Goal: Information Seeking & Learning: Learn about a topic

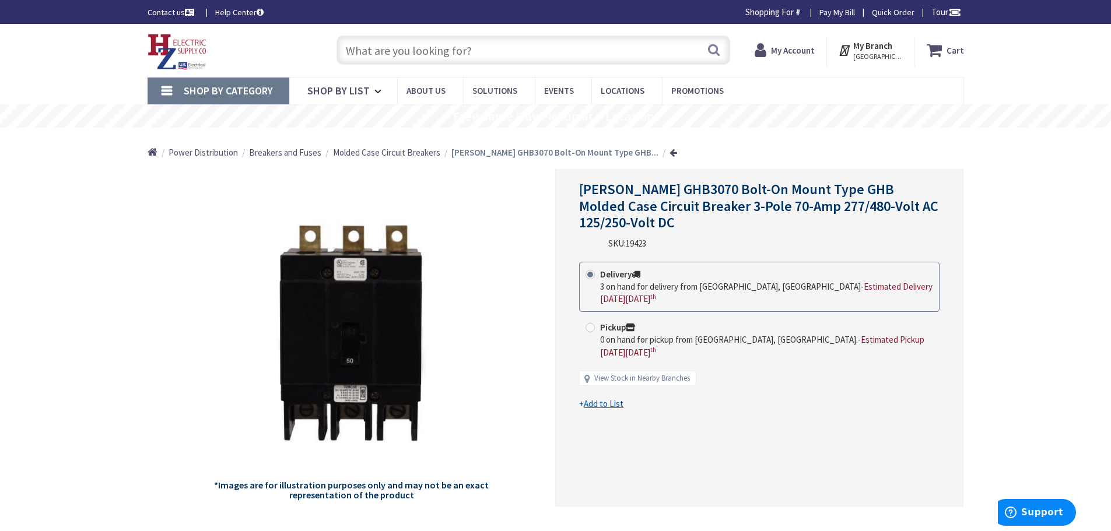
type input "Piper Farm, [STREET_ADDRESS]"
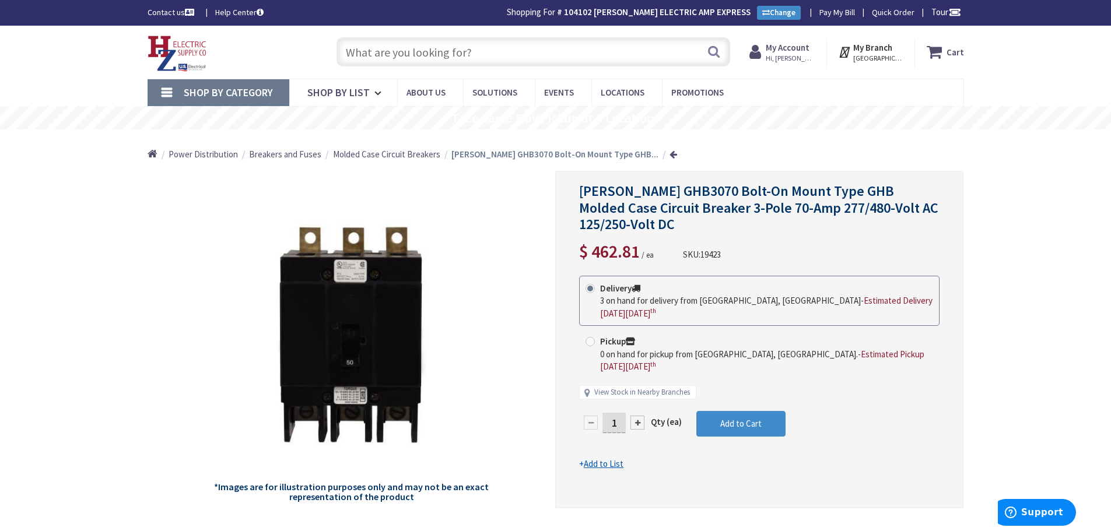
click at [514, 47] on input "text" at bounding box center [533, 51] width 394 height 29
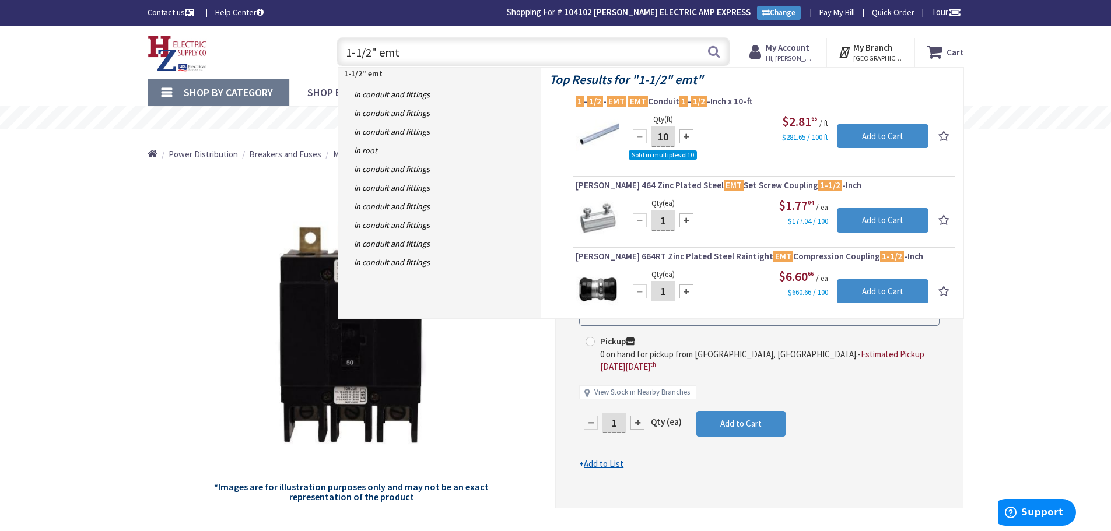
click at [465, 60] on input "1-1/2" emt" at bounding box center [533, 51] width 394 height 29
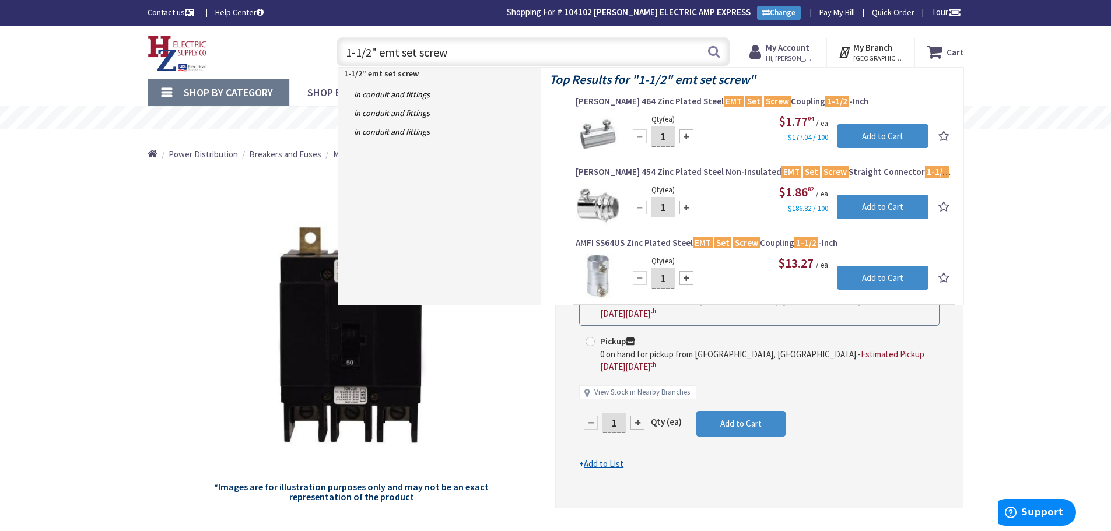
click at [467, 50] on input "1-1/2" emt set screw" at bounding box center [533, 51] width 394 height 29
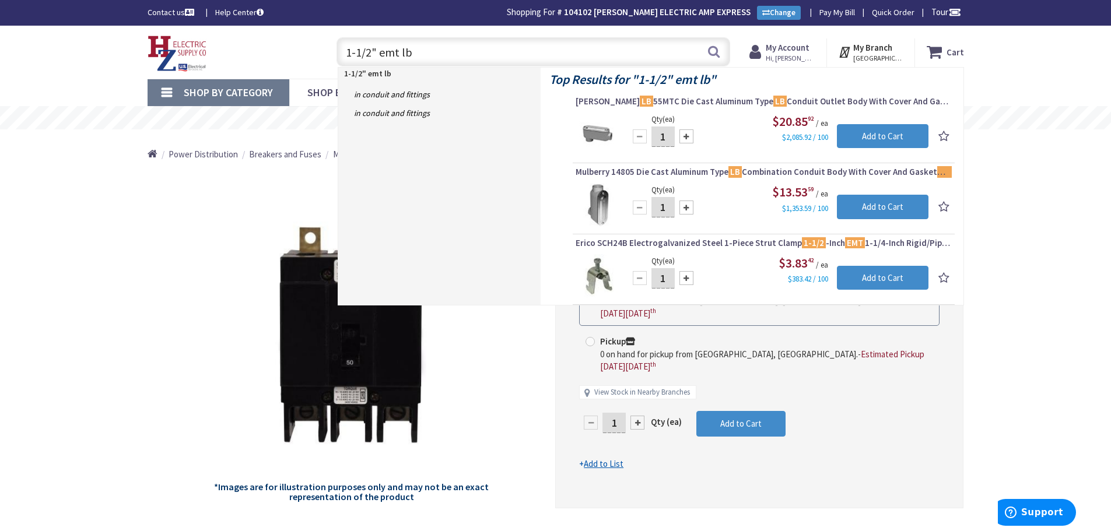
click at [485, 49] on input "1-1/2" emt lb" at bounding box center [533, 51] width 394 height 29
type input "1-1/2" emt c"
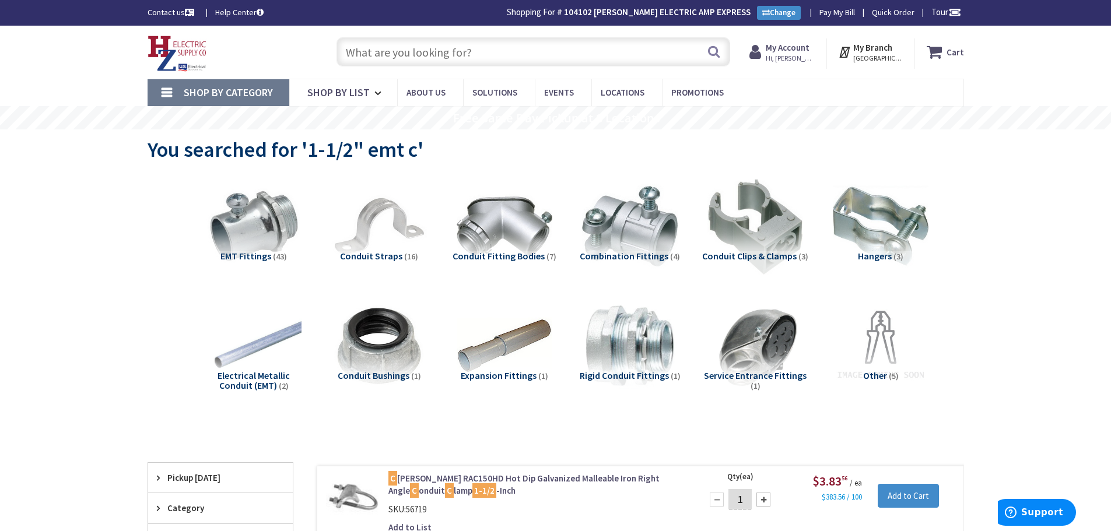
click at [438, 59] on input "text" at bounding box center [533, 51] width 394 height 29
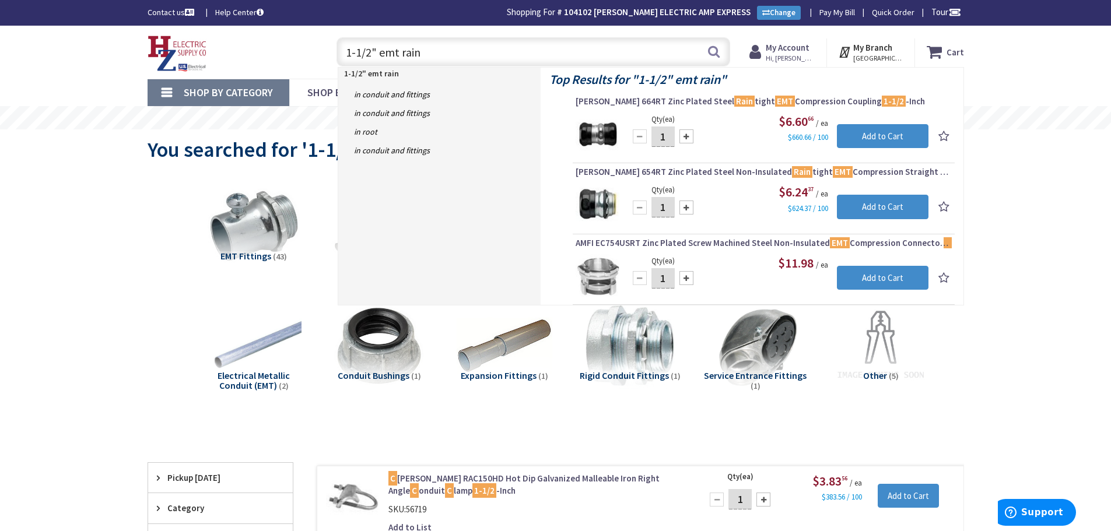
type input "1-1/2" emt rain"
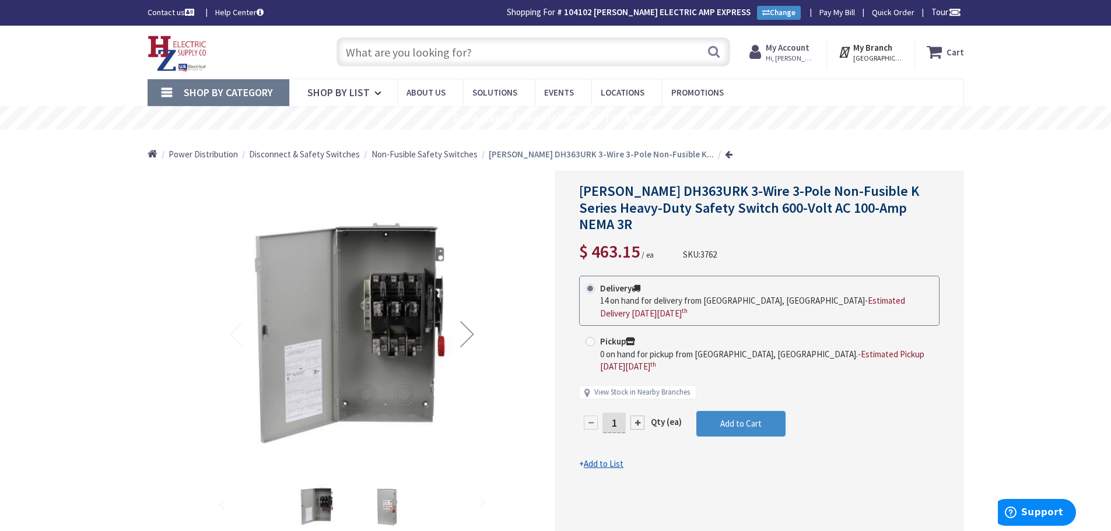
click at [430, 52] on input "text" at bounding box center [533, 51] width 394 height 29
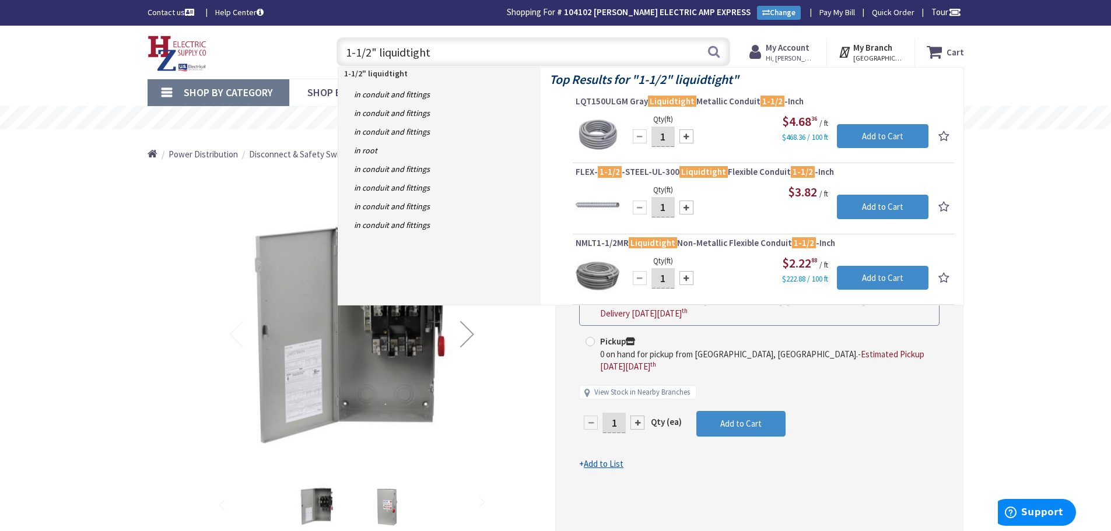
drag, startPoint x: 459, startPoint y: 57, endPoint x: 265, endPoint y: 58, distance: 194.7
click at [265, 58] on div "Toggle Nav 1-1/2" liquidtight 1-1/2" liquidtight Search Cart My Cart Close" at bounding box center [556, 52] width 834 height 39
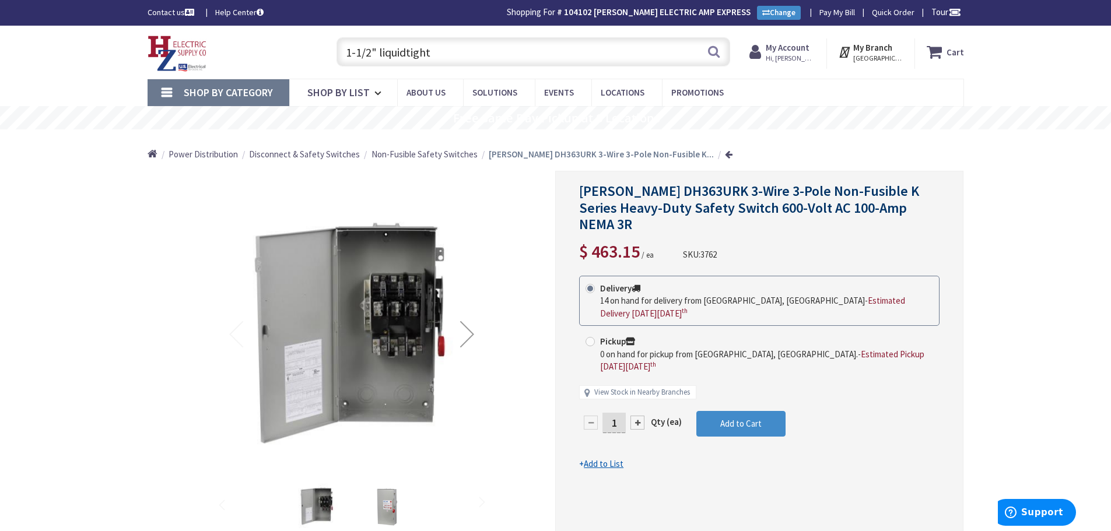
type input "$"
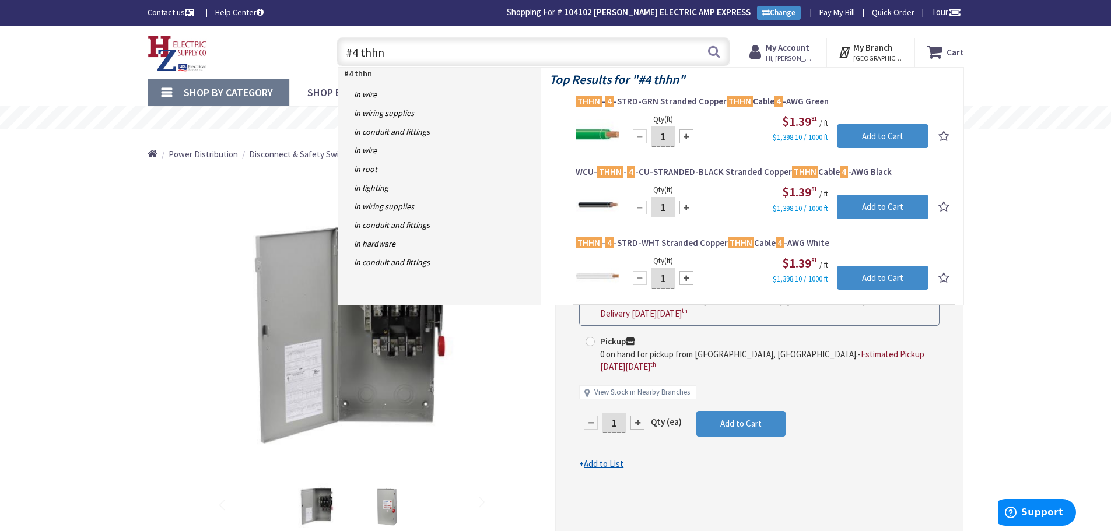
click at [356, 52] on input "#4 thhn" at bounding box center [533, 51] width 394 height 29
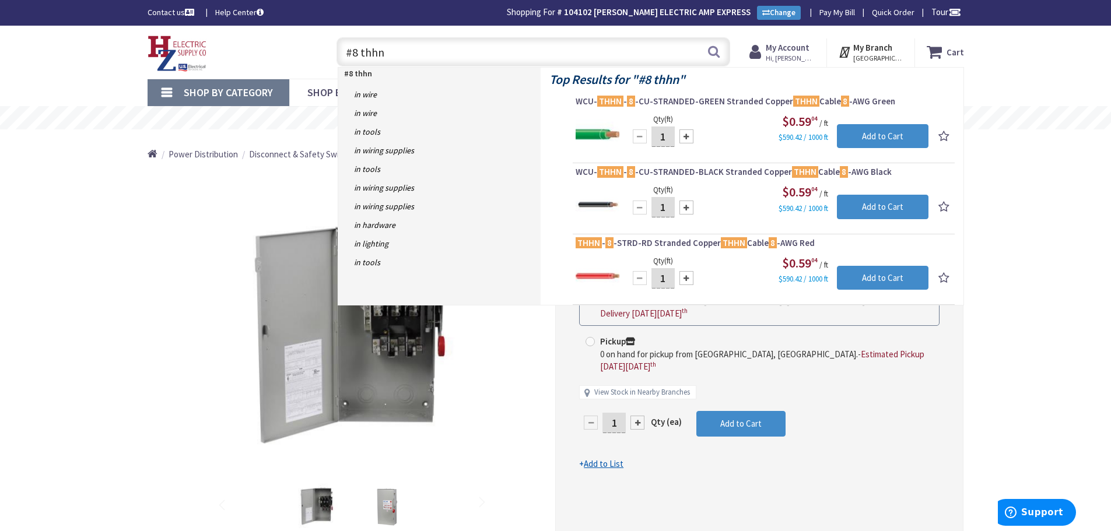
drag, startPoint x: 473, startPoint y: 49, endPoint x: 269, endPoint y: 51, distance: 204.1
click at [269, 51] on div "Toggle Nav #8 thhn #8 thhn Search Cart My Cart Close You have no items in your …" at bounding box center [556, 52] width 834 height 39
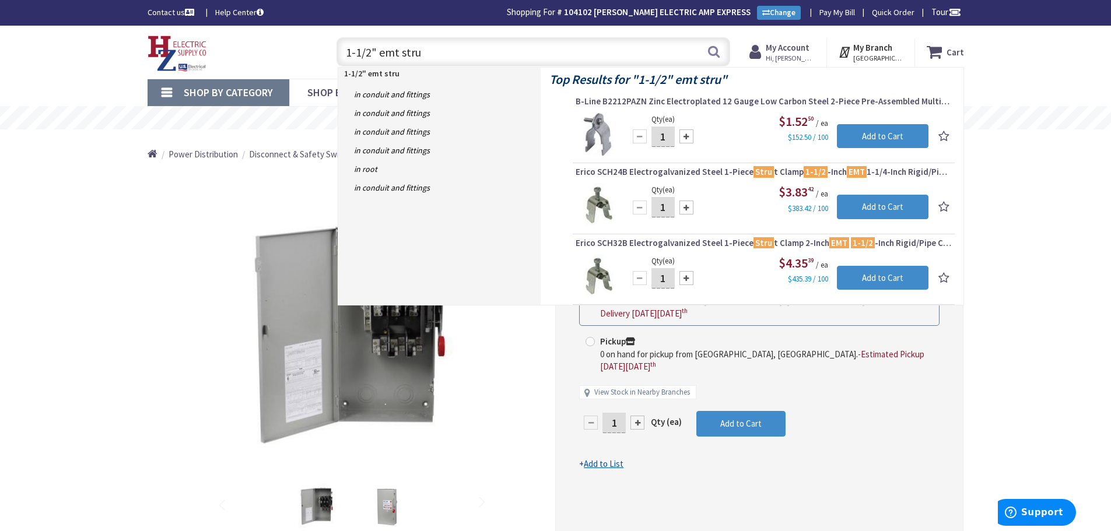
drag, startPoint x: 443, startPoint y: 52, endPoint x: 275, endPoint y: 75, distance: 169.5
click at [275, 75] on div "Skip to Content Toggle Nav 1-1/2" emt stru 1-1/2" emt stru Search Cart My Cart …" at bounding box center [555, 52] width 875 height 53
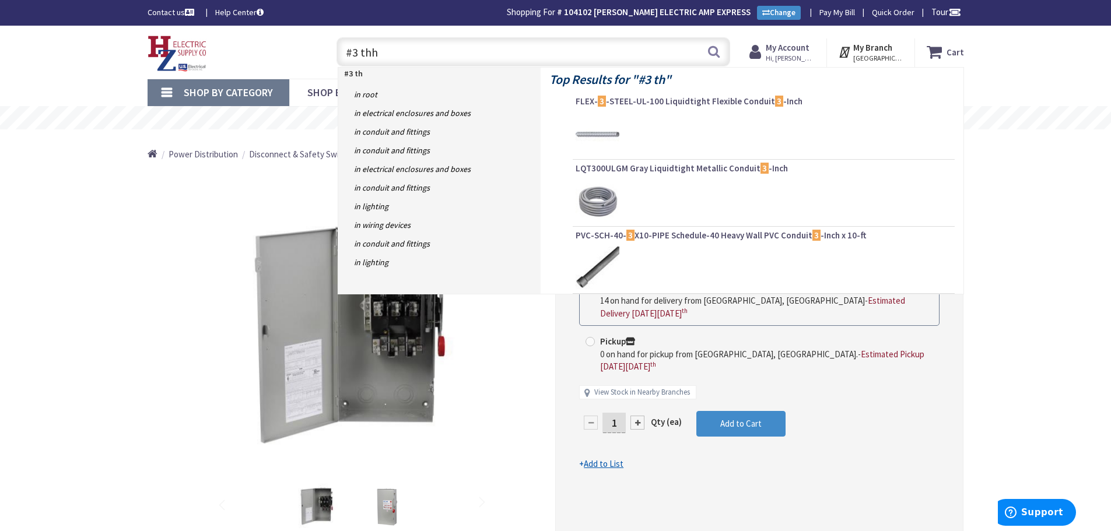
type input "#3 thhn"
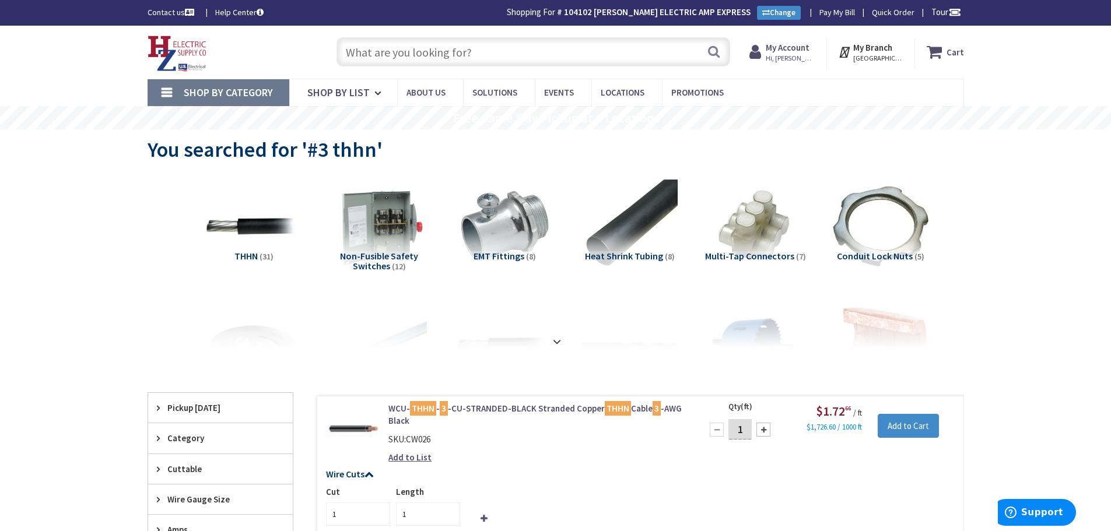
click at [421, 62] on input "text" at bounding box center [533, 51] width 394 height 29
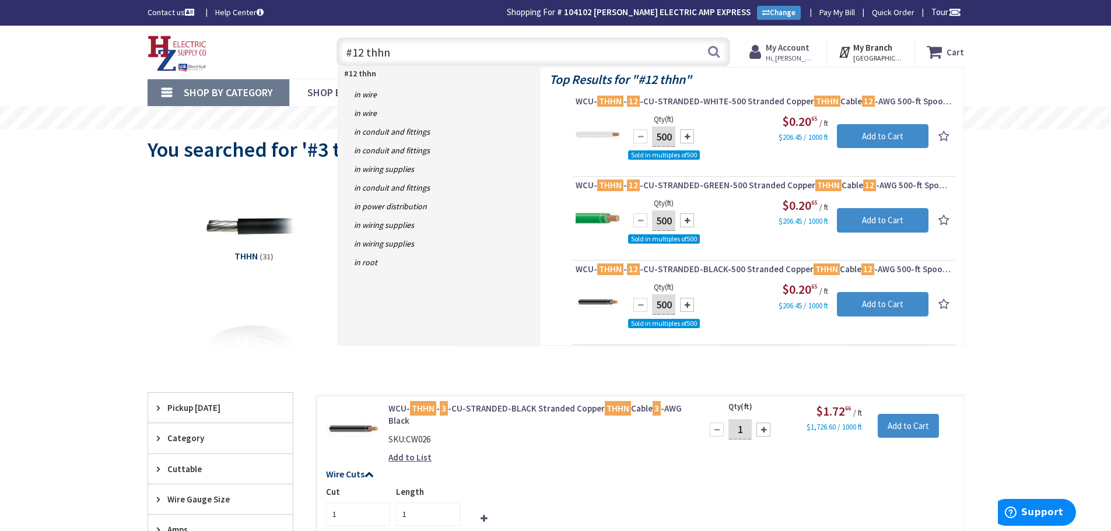
click at [419, 54] on input "#12 thhn" at bounding box center [533, 51] width 394 height 29
type input "#"
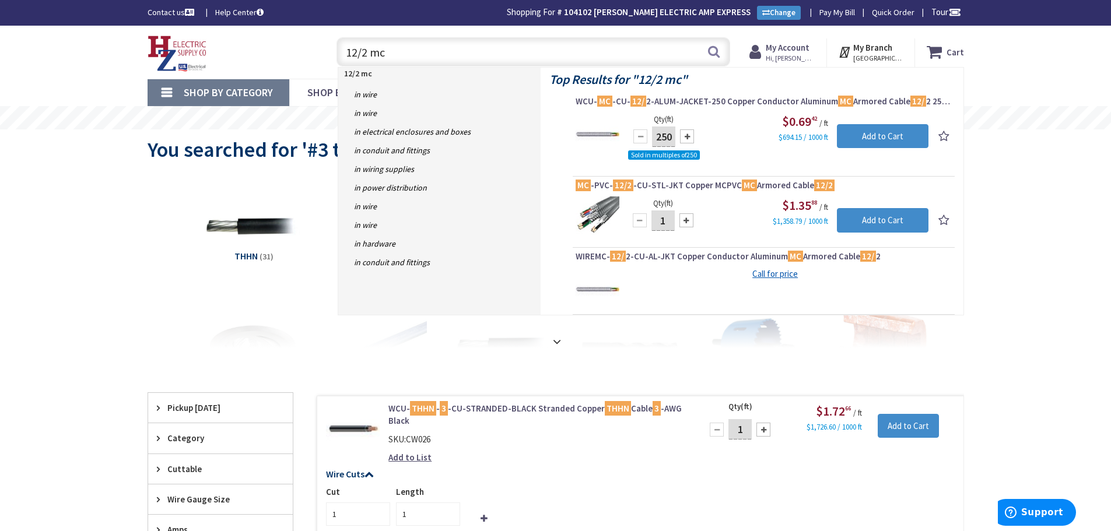
type input "12/2 mc"
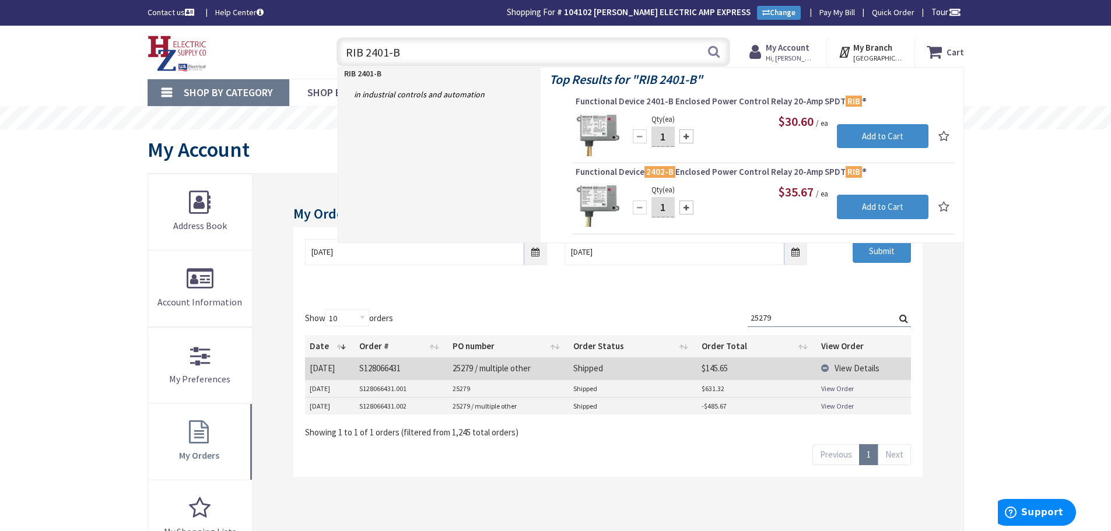
drag, startPoint x: 478, startPoint y: 54, endPoint x: 217, endPoint y: 49, distance: 261.3
click at [217, 49] on div "Toggle Nav RIB 2401-B RIB 2401-B Search Cart My Cart Close" at bounding box center [556, 52] width 834 height 39
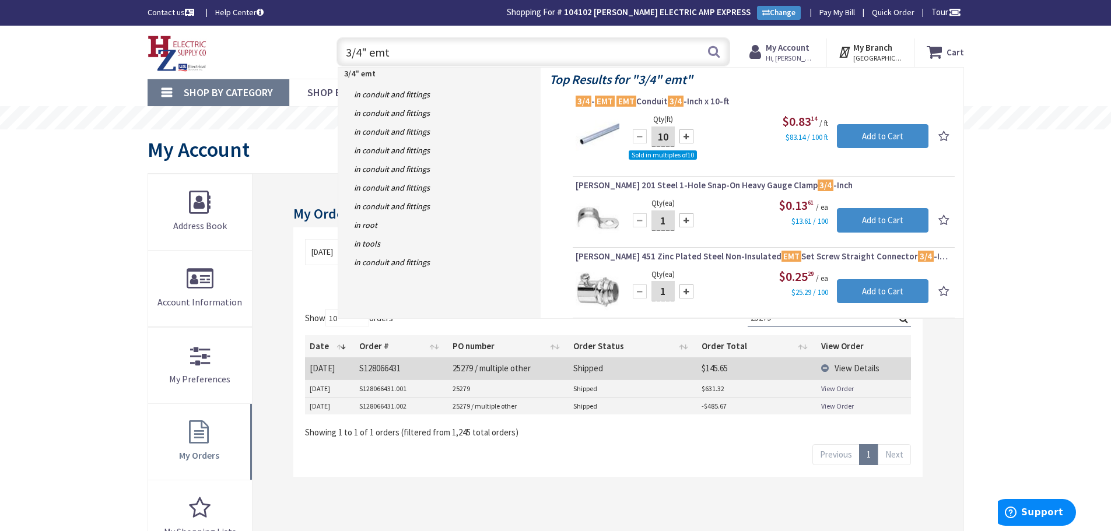
click at [452, 62] on input "3/4" emt" at bounding box center [533, 51] width 394 height 29
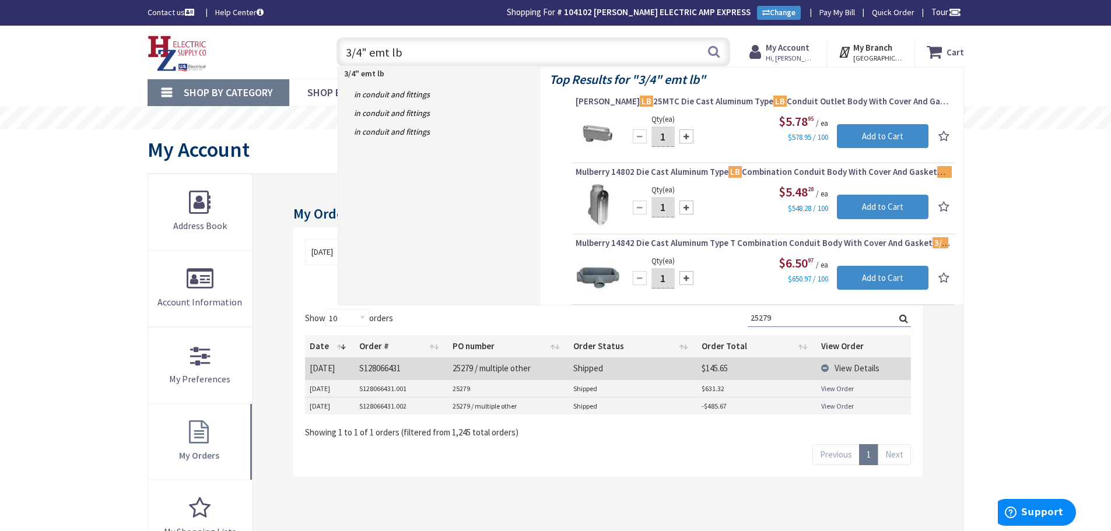
drag, startPoint x: 485, startPoint y: 36, endPoint x: 486, endPoint y: 48, distance: 12.4
click at [486, 43] on div "3/4" emt lb 3/4" emt lb Search" at bounding box center [530, 51] width 399 height 37
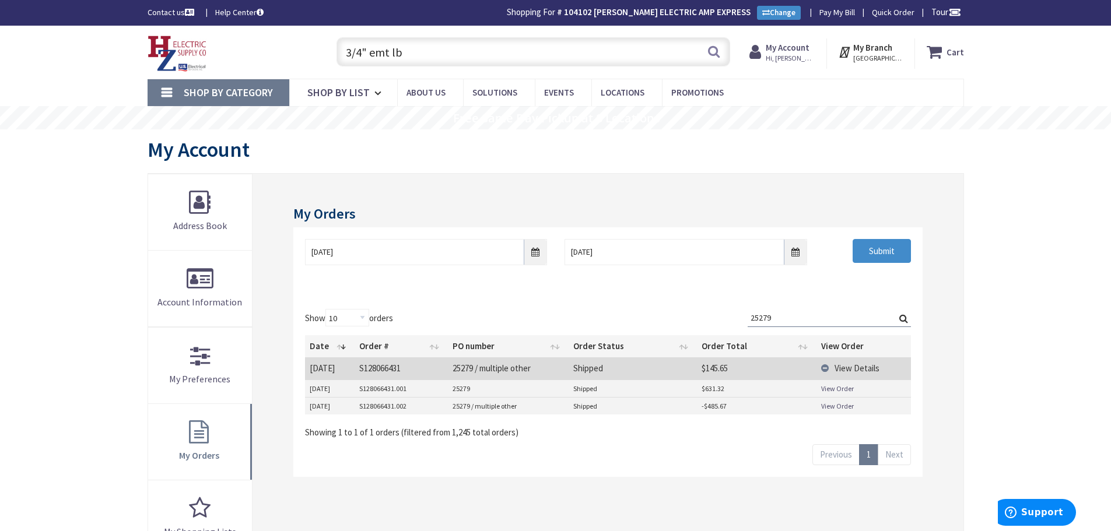
click at [486, 48] on input "3/4" emt lb" at bounding box center [533, 51] width 394 height 29
type input "3"
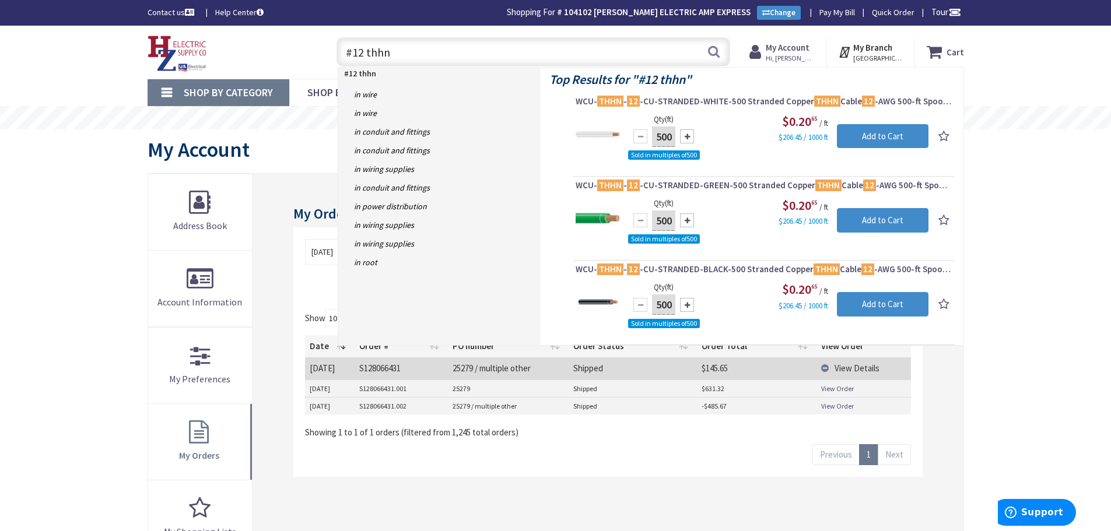
click at [440, 54] on input "#12 thhn" at bounding box center [533, 51] width 394 height 29
type input "#"
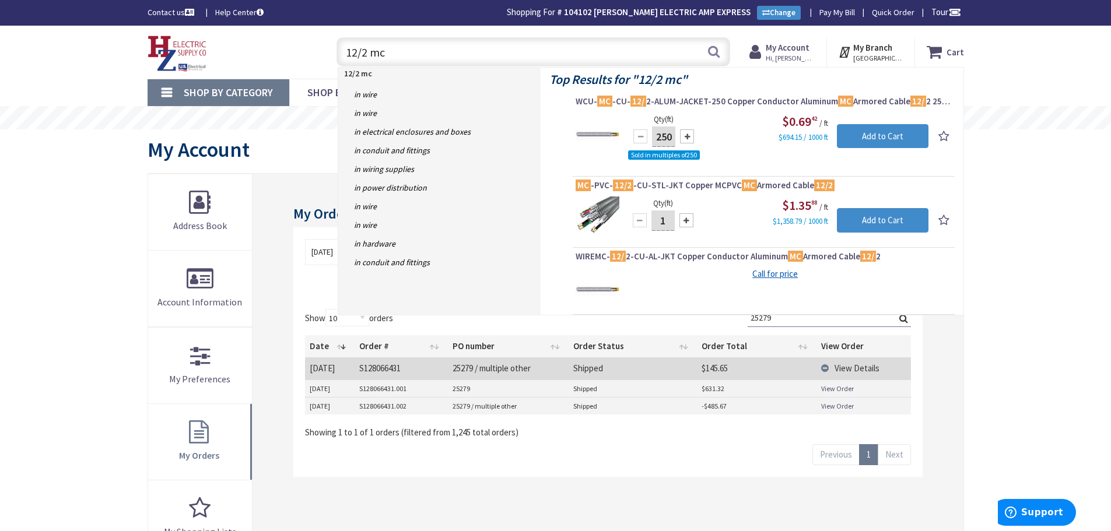
type input "12/2 mc"
click at [787, 54] on span "Hi, [PERSON_NAME]" at bounding box center [791, 58] width 50 height 9
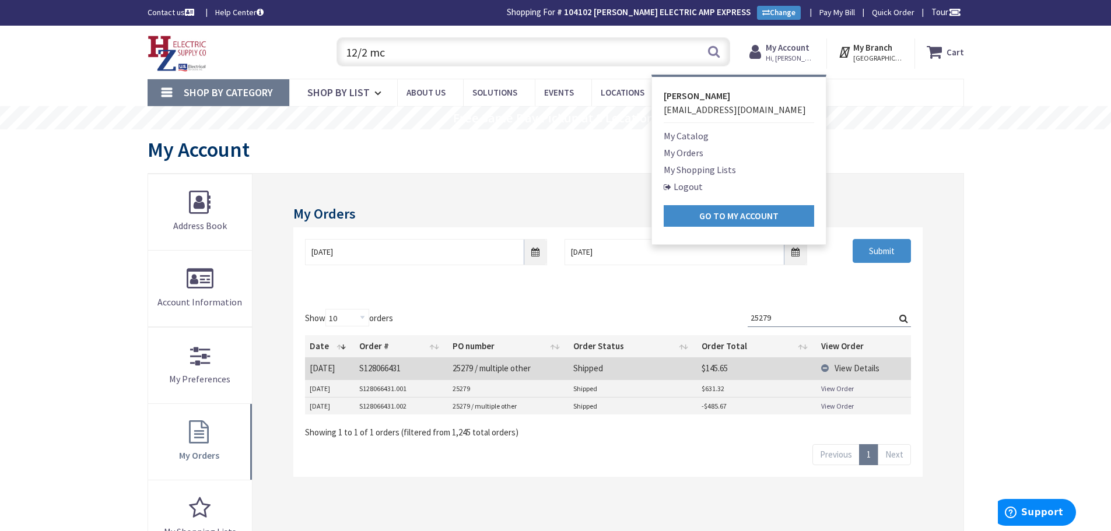
click at [684, 153] on link "My Orders" at bounding box center [684, 153] width 40 height 14
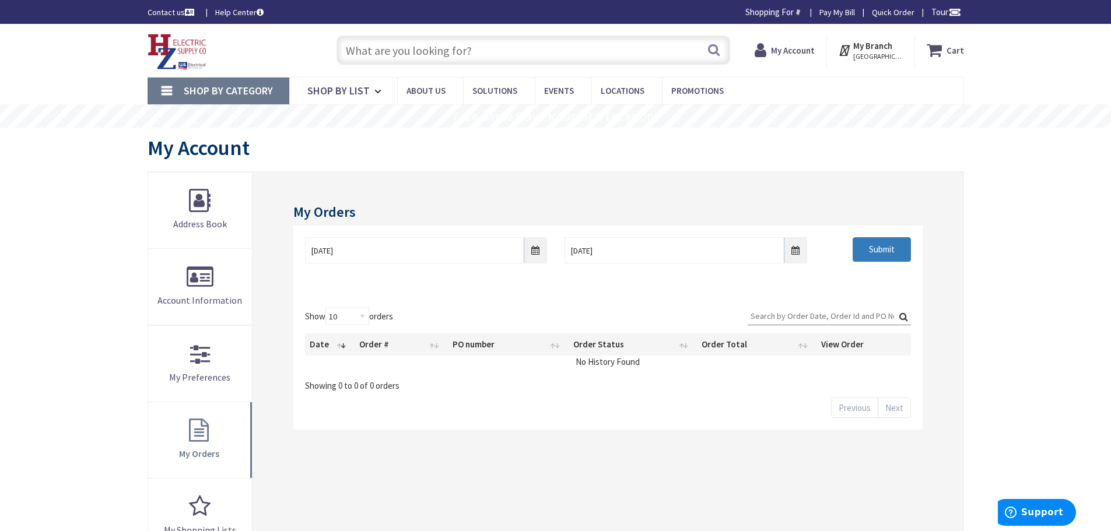
click at [897, 255] on input "Submit" at bounding box center [881, 249] width 58 height 24
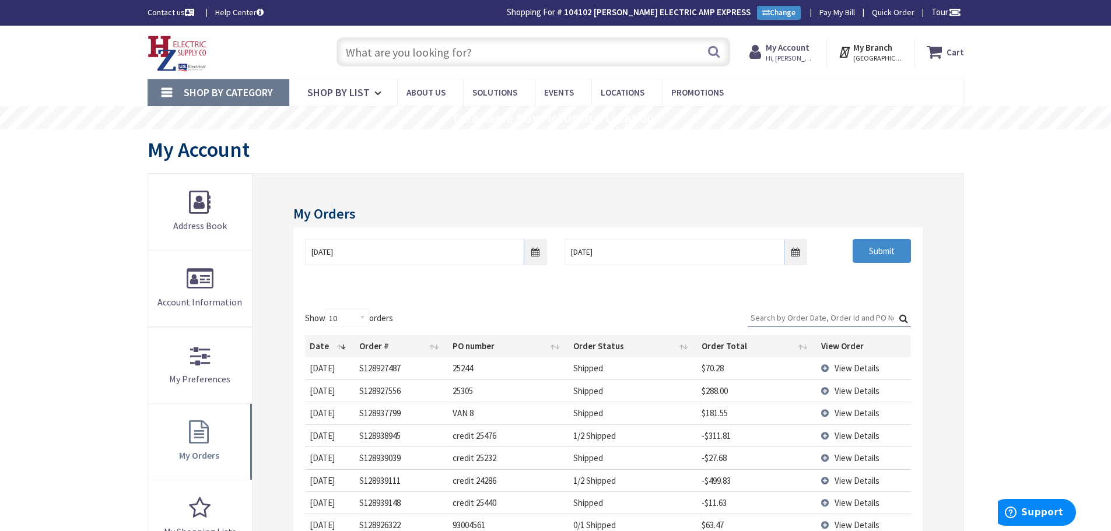
click at [819, 324] on input "Search:" at bounding box center [828, 317] width 163 height 17
type input "2"
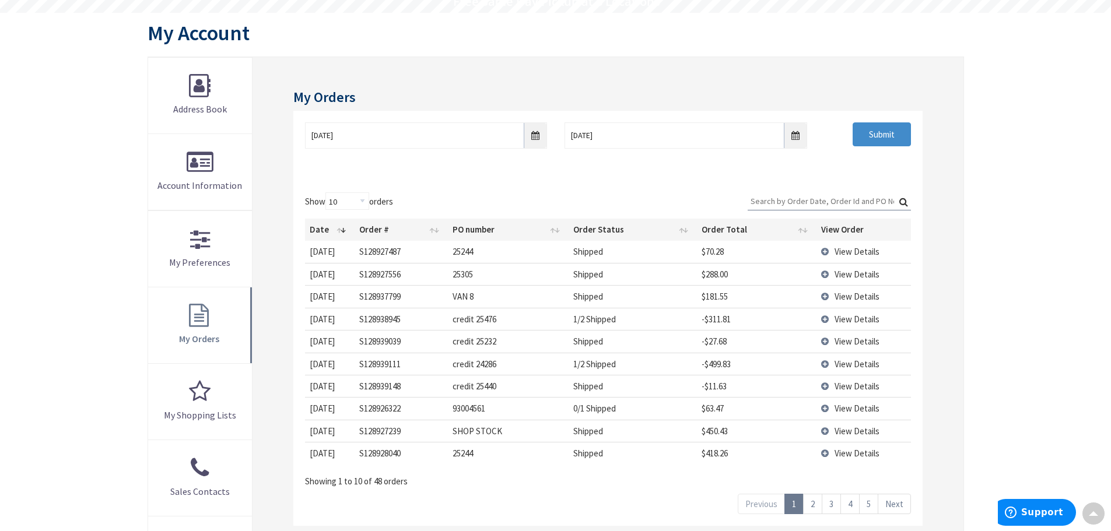
scroll to position [175, 0]
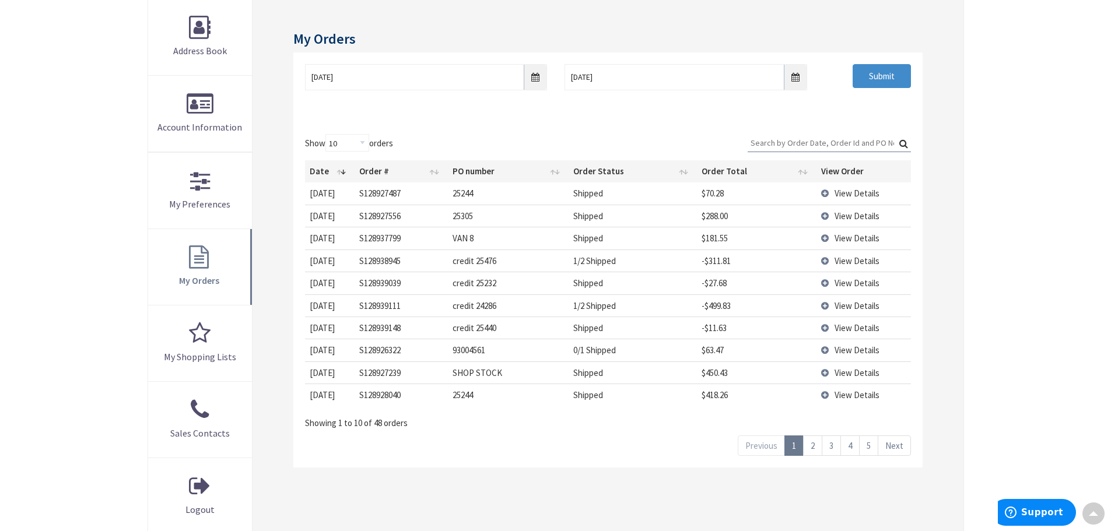
click at [826, 192] on td "View Details" at bounding box center [863, 193] width 94 height 22
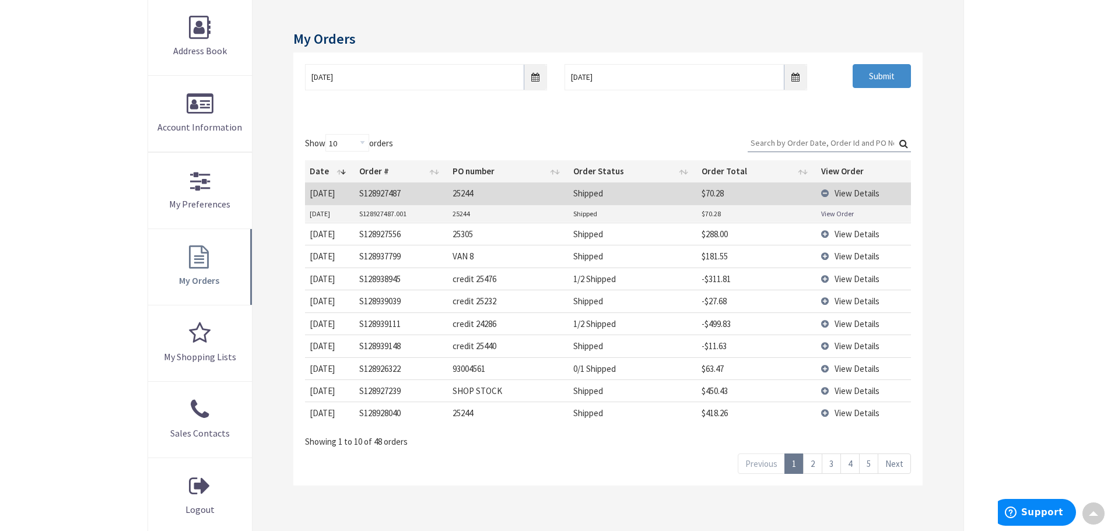
click at [833, 215] on link "View Order" at bounding box center [837, 214] width 33 height 10
click at [831, 195] on td "View Details" at bounding box center [863, 193] width 94 height 22
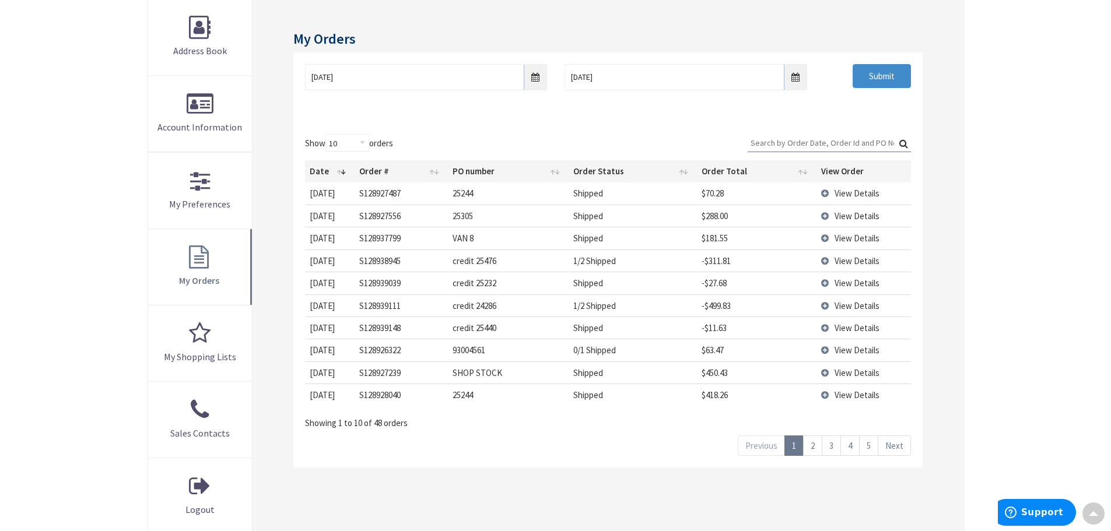
click at [823, 350] on td "View Details" at bounding box center [863, 350] width 94 height 22
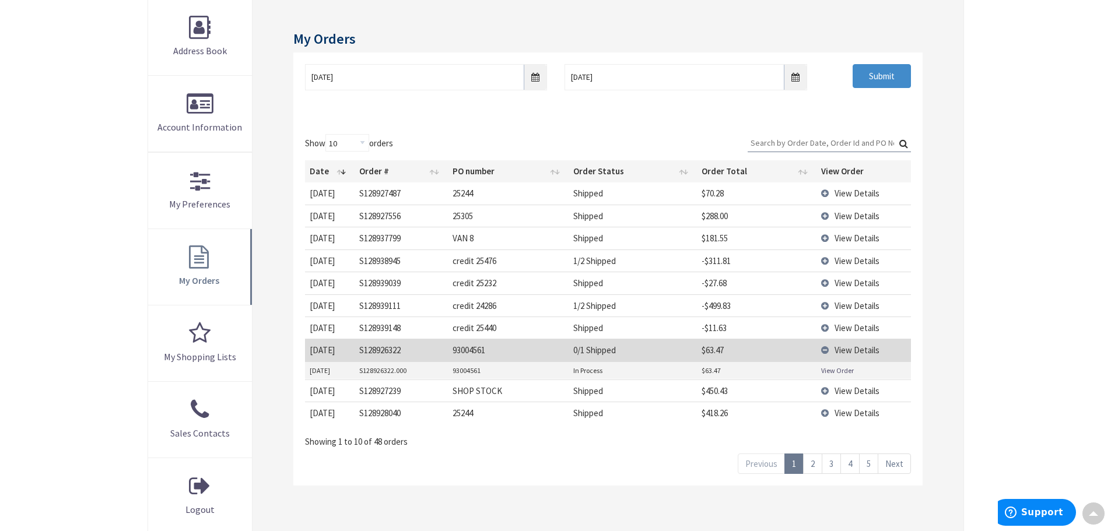
click at [825, 368] on link "View Order" at bounding box center [837, 371] width 33 height 10
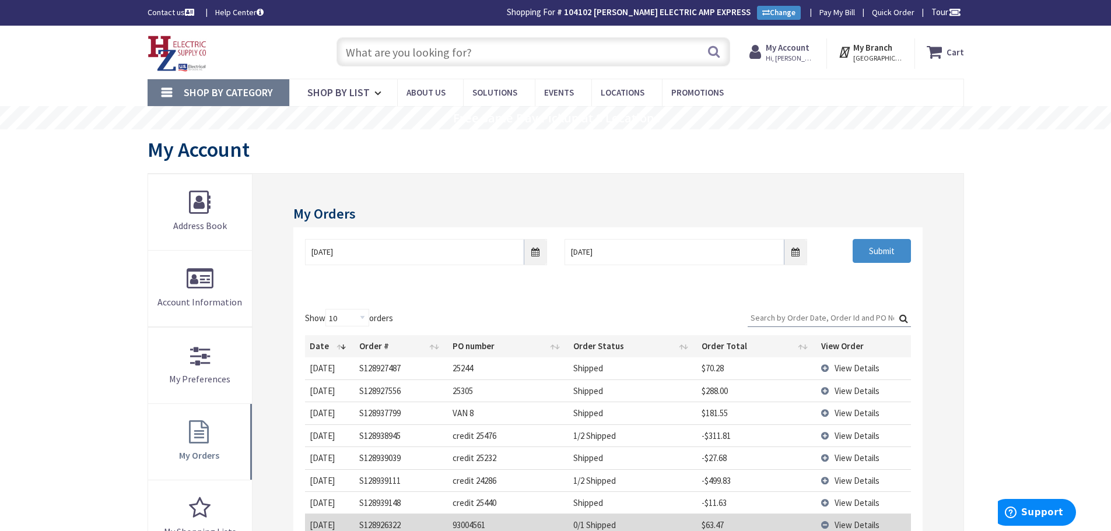
click at [175, 55] on img at bounding box center [177, 54] width 59 height 36
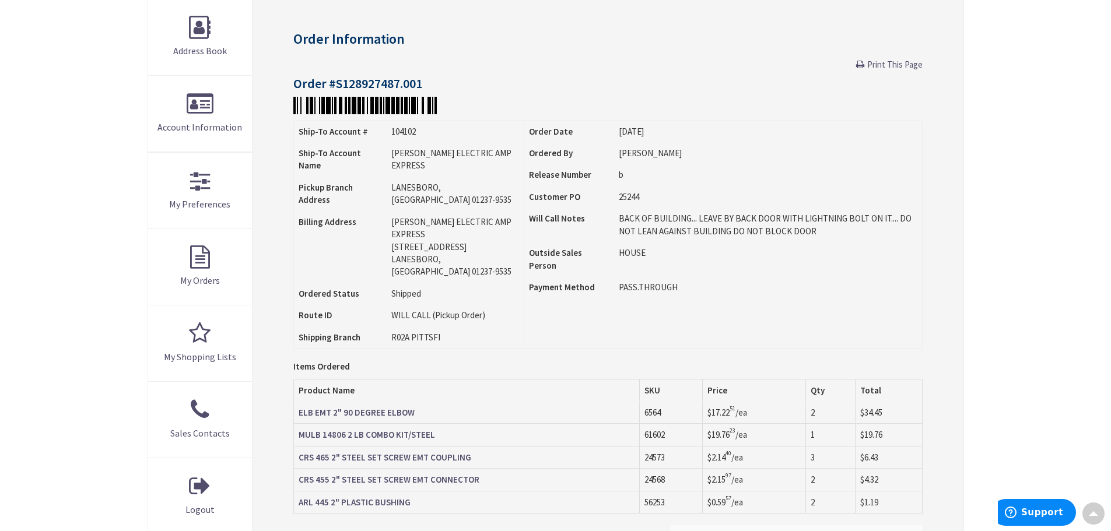
scroll to position [177, 0]
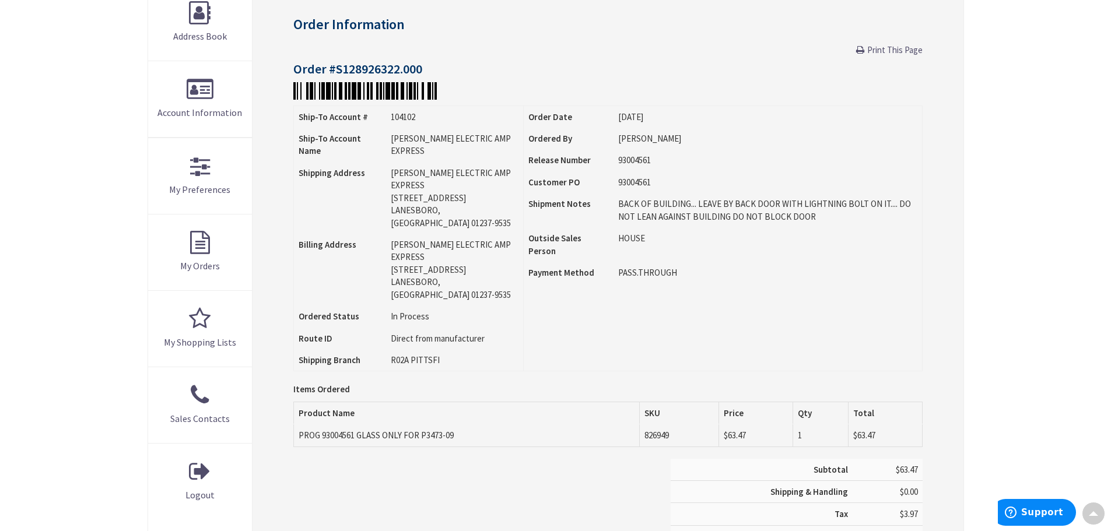
scroll to position [60, 0]
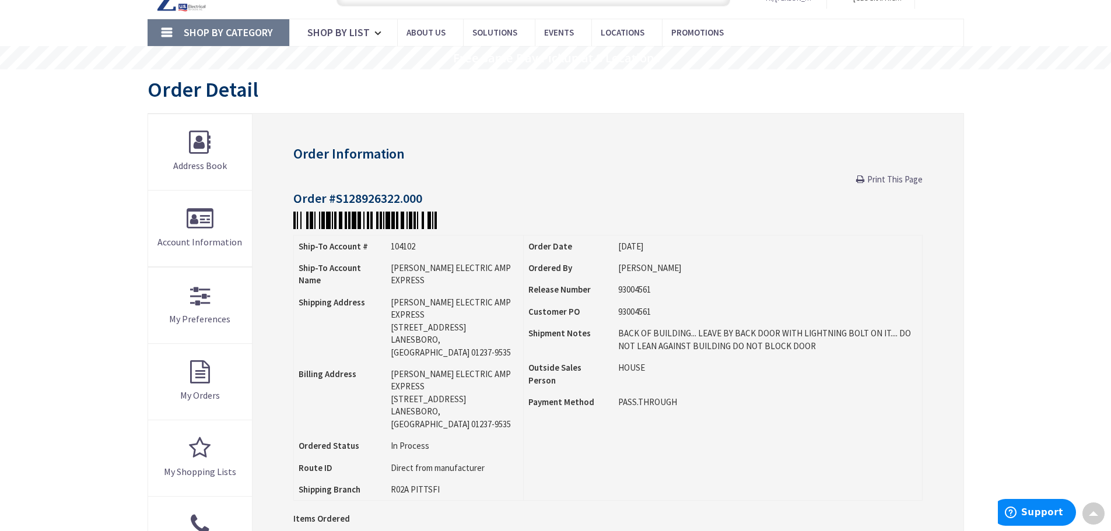
drag, startPoint x: 881, startPoint y: 181, endPoint x: 749, endPoint y: 253, distance: 150.0
click at [881, 181] on span "Print This Page" at bounding box center [894, 179] width 55 height 11
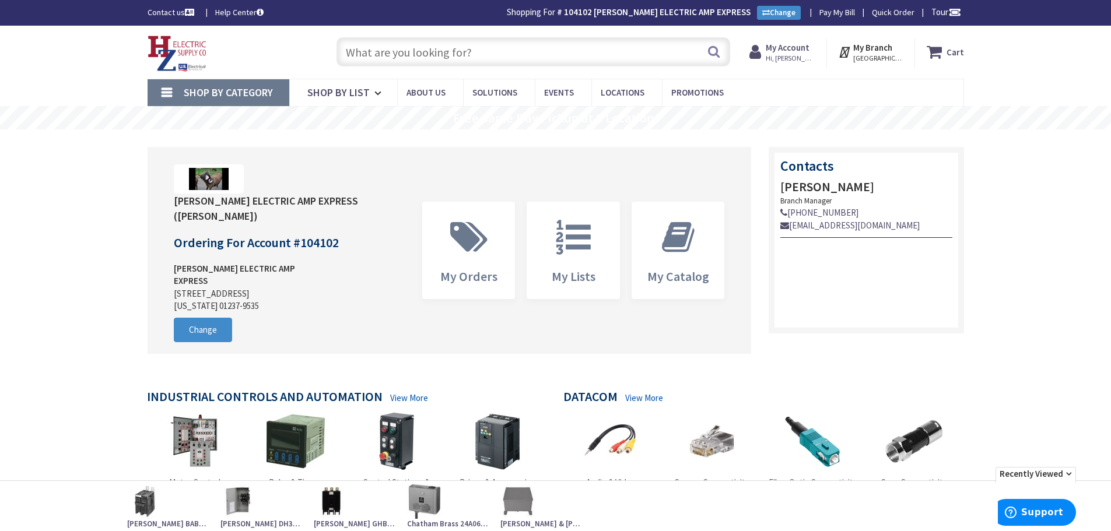
click at [454, 53] on input "text" at bounding box center [533, 51] width 394 height 29
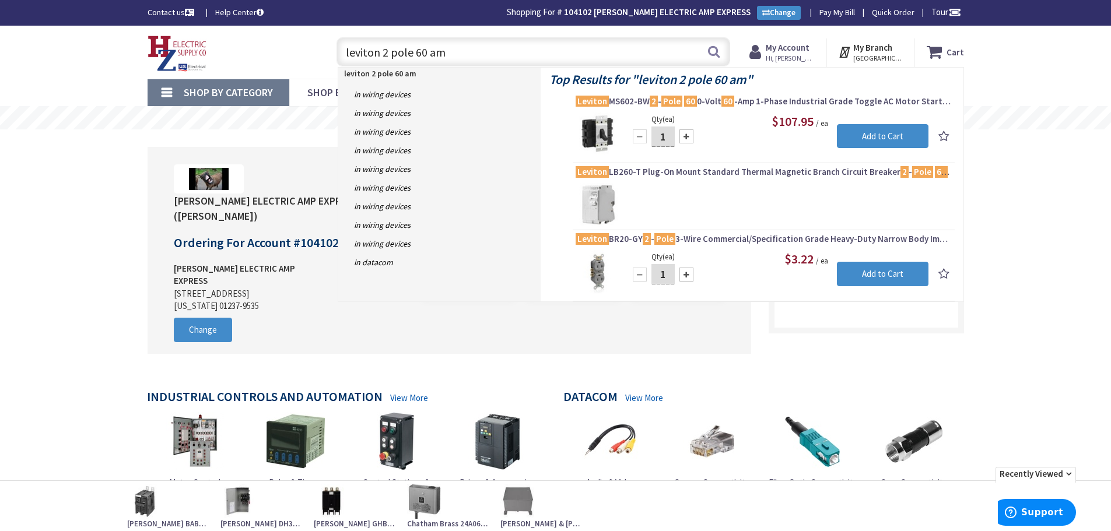
type input "leviton 2 pole 60 amp"
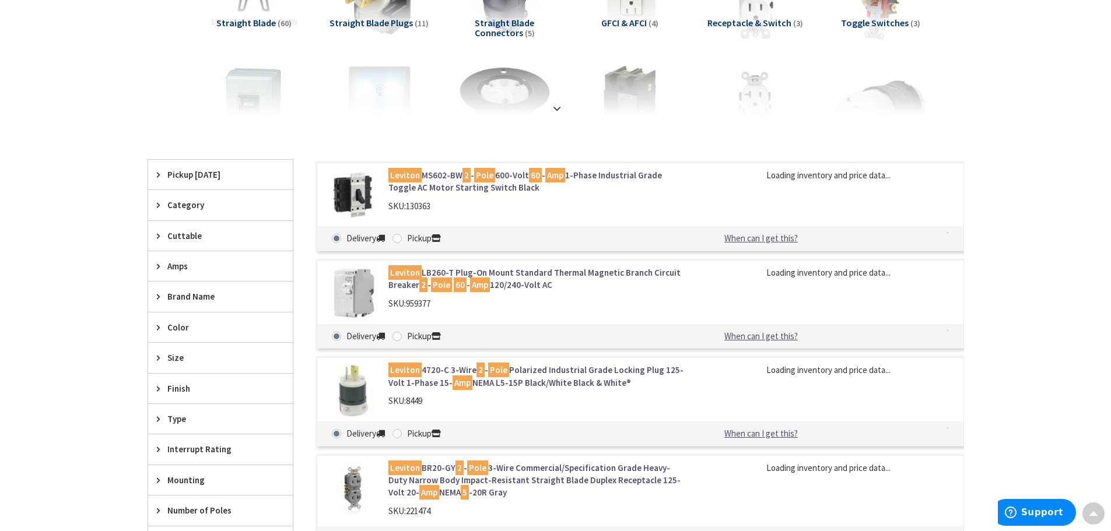
scroll to position [235, 0]
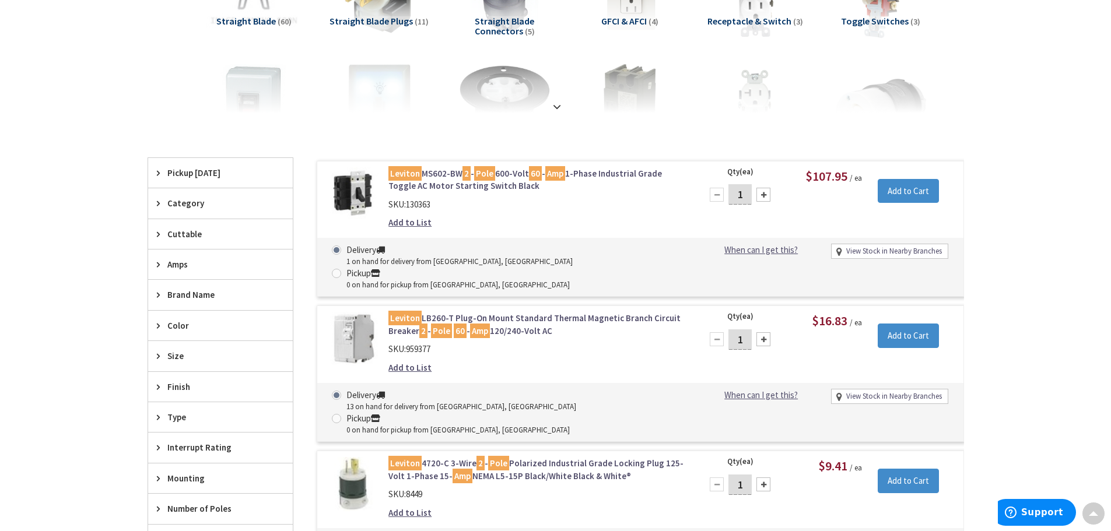
click at [521, 312] on link "Leviton LB260-T Plug-On Mount Standard Thermal Magnetic Branch Circuit Breaker …" at bounding box center [536, 324] width 297 height 25
